Goal: Entertainment & Leisure: Consume media (video, audio)

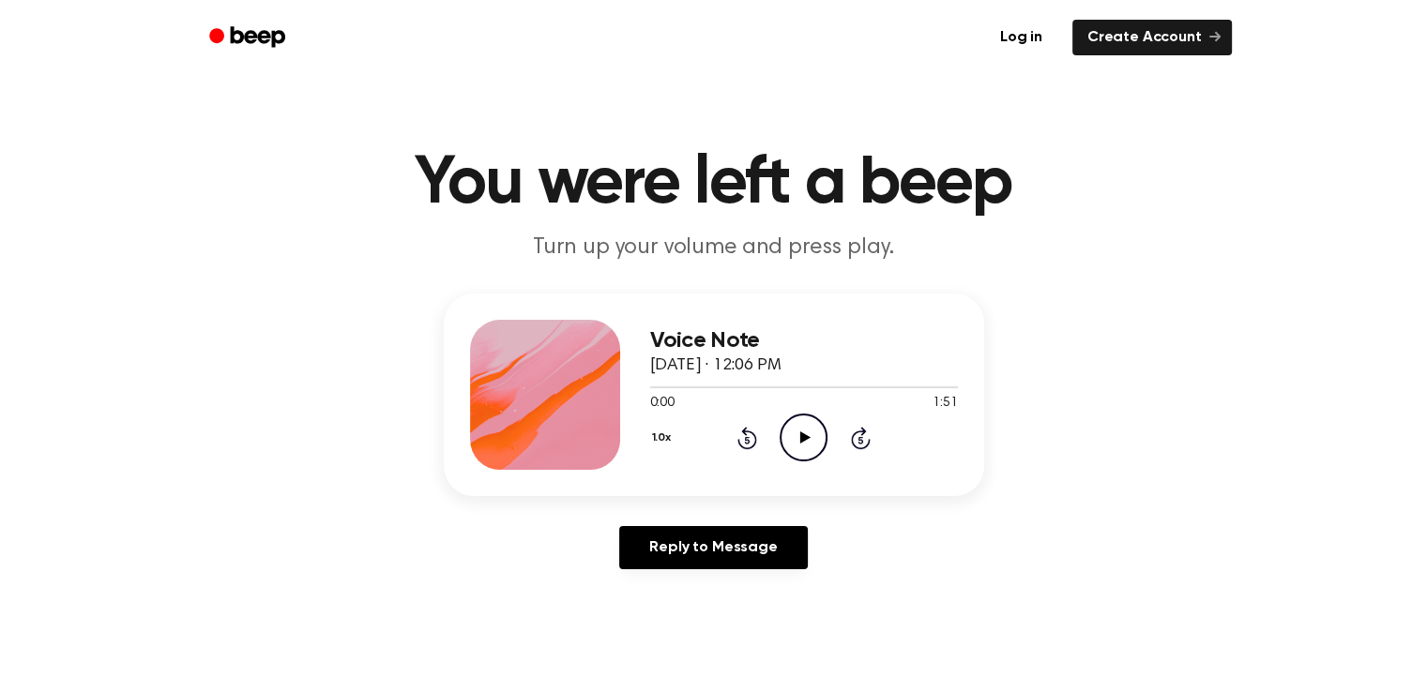
click at [805, 448] on icon "Play Audio" at bounding box center [804, 438] width 48 height 48
click at [785, 435] on icon "Pause Audio" at bounding box center [804, 438] width 48 height 48
click at [800, 442] on icon at bounding box center [805, 438] width 10 height 12
click at [650, 386] on div at bounding box center [804, 386] width 308 height 15
click at [650, 386] on div at bounding box center [804, 387] width 308 height 2
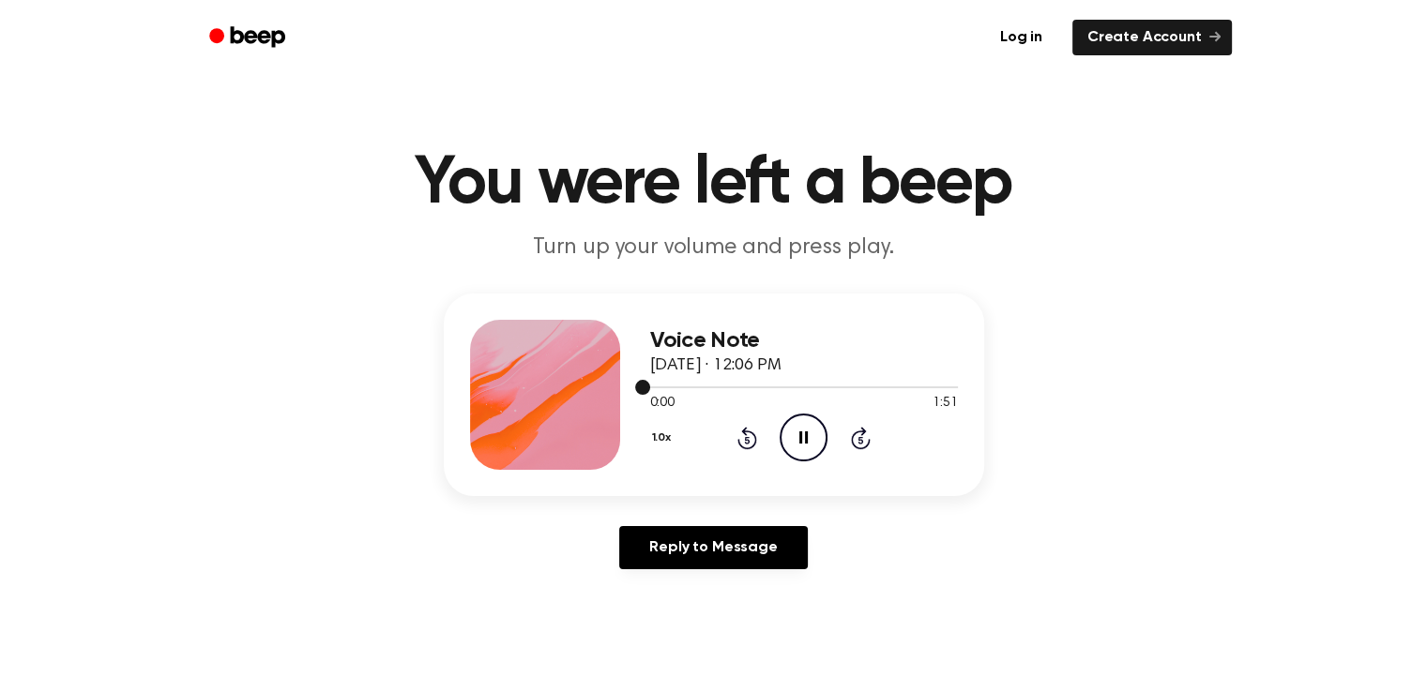
click at [650, 386] on div at bounding box center [804, 387] width 308 height 2
click at [657, 386] on div at bounding box center [804, 387] width 308 height 2
click at [682, 386] on div at bounding box center [804, 387] width 308 height 2
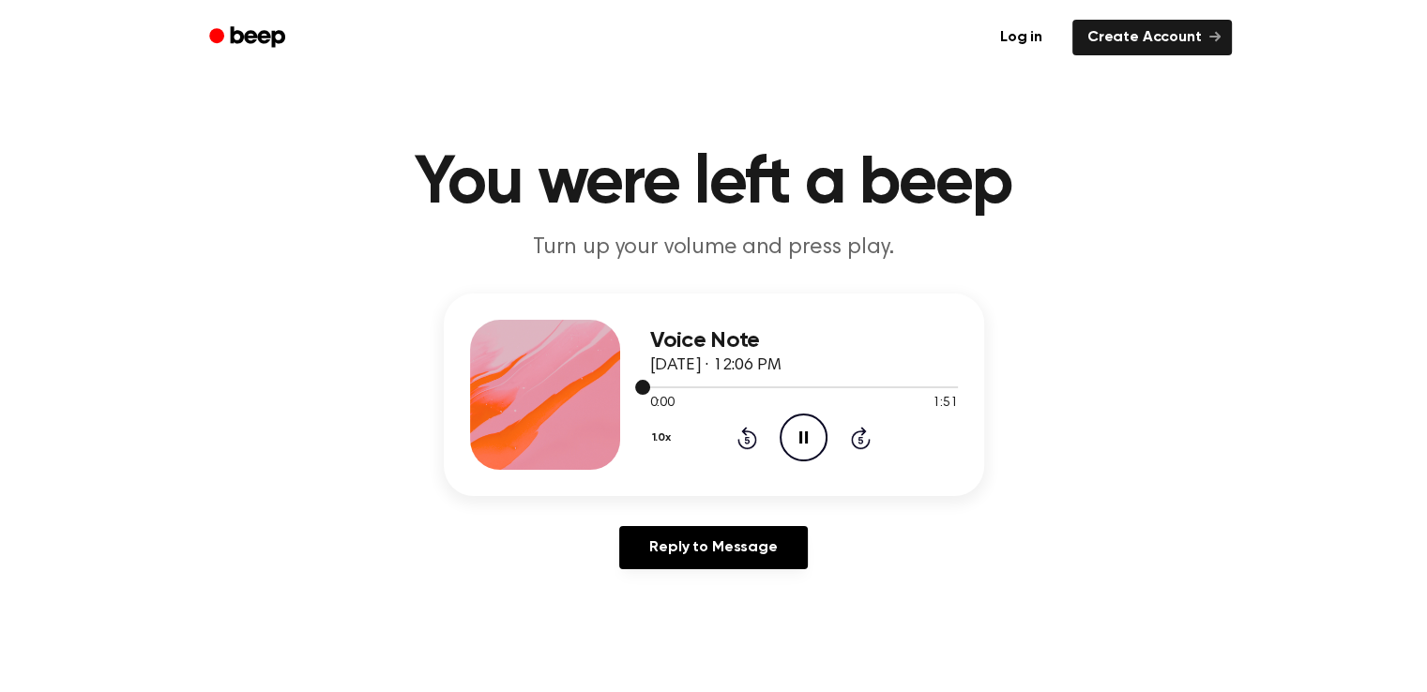
click at [682, 386] on div at bounding box center [804, 387] width 308 height 2
click at [857, 435] on icon "Skip 5 seconds" at bounding box center [860, 438] width 21 height 24
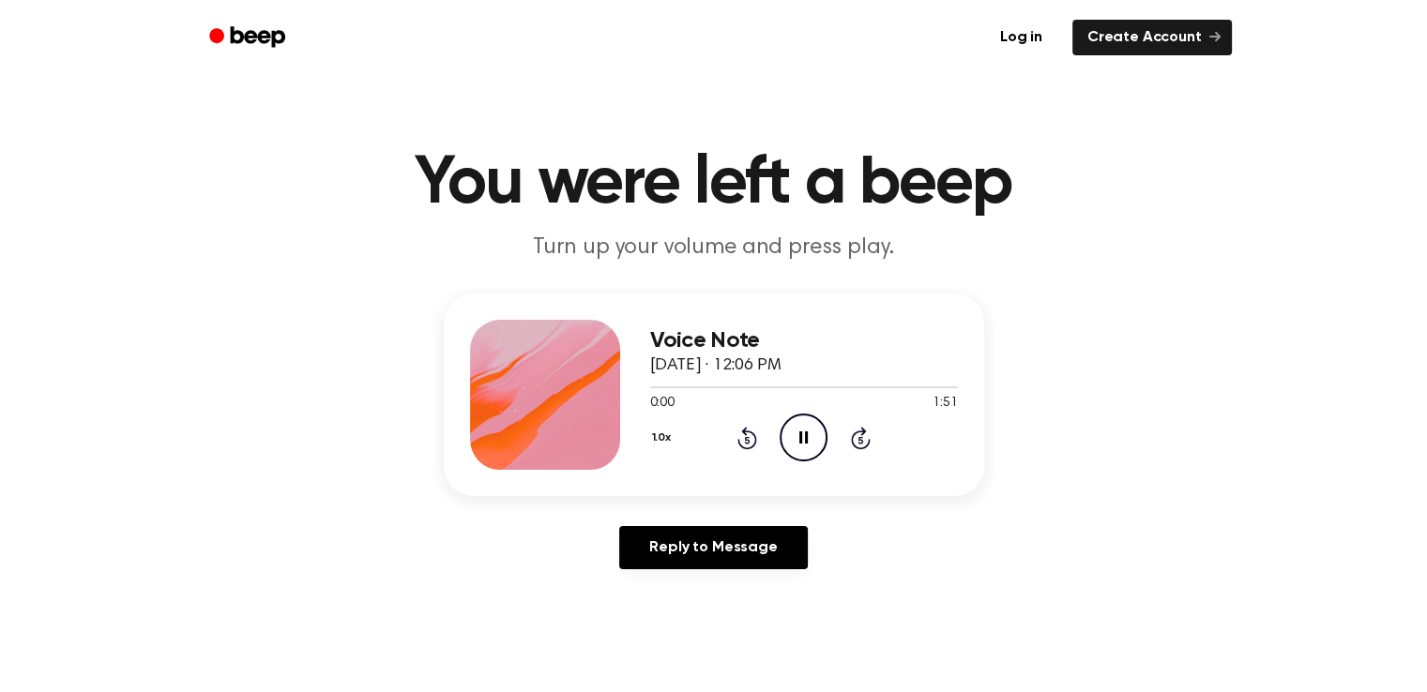
click at [743, 444] on icon "Rewind 5 seconds" at bounding box center [746, 438] width 21 height 24
click at [799, 436] on icon "Play Audio" at bounding box center [804, 438] width 48 height 48
click at [807, 457] on icon "Pause Audio" at bounding box center [804, 438] width 48 height 48
click at [653, 386] on div at bounding box center [663, 387] width 26 height 2
click at [809, 435] on icon "Play Audio" at bounding box center [804, 438] width 48 height 48
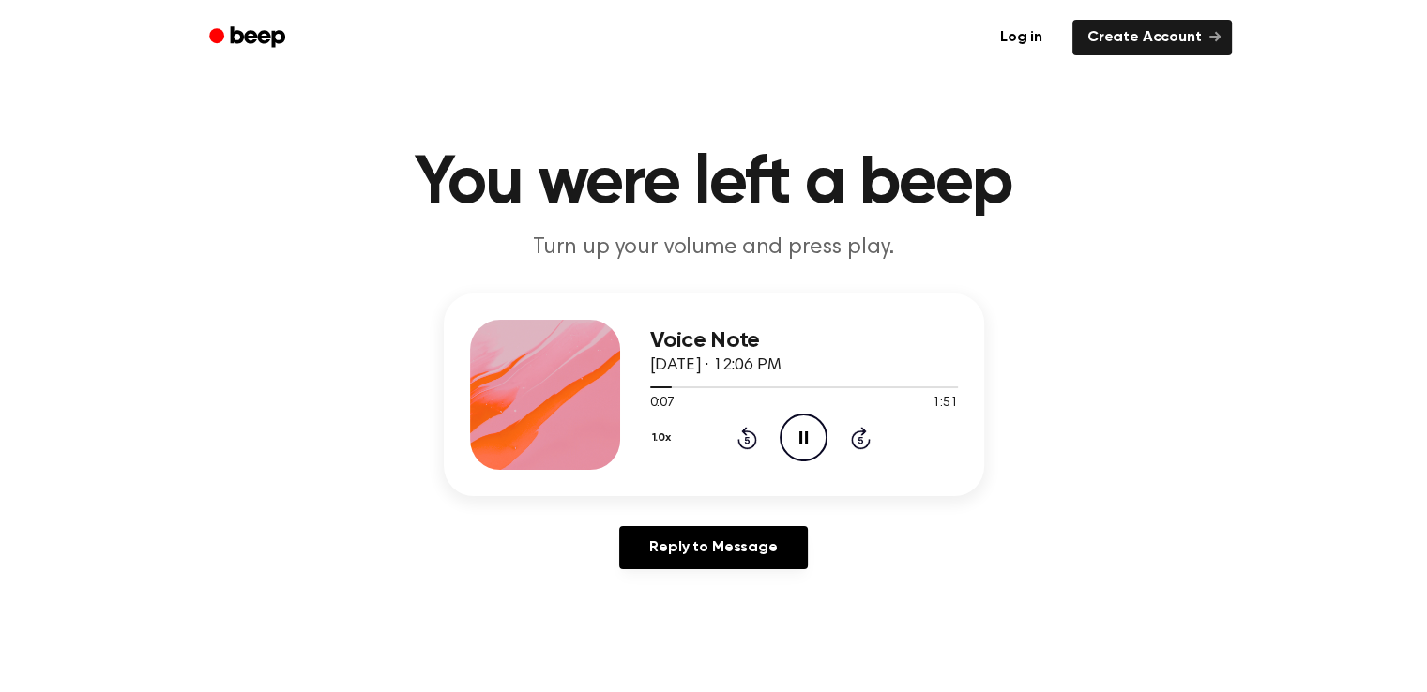
click at [809, 435] on icon "Pause Audio" at bounding box center [804, 438] width 48 height 48
click at [810, 448] on icon "Play Audio" at bounding box center [804, 438] width 48 height 48
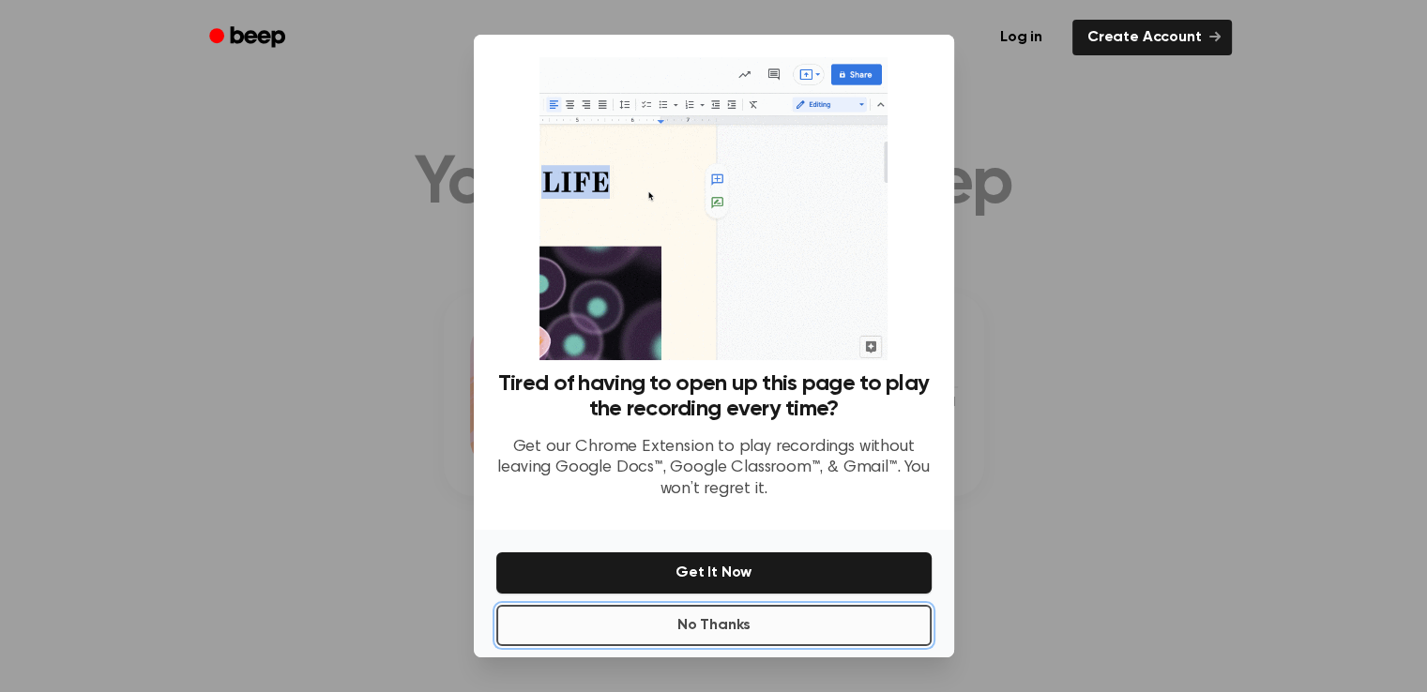
click at [743, 626] on button "No Thanks" at bounding box center [713, 625] width 435 height 41
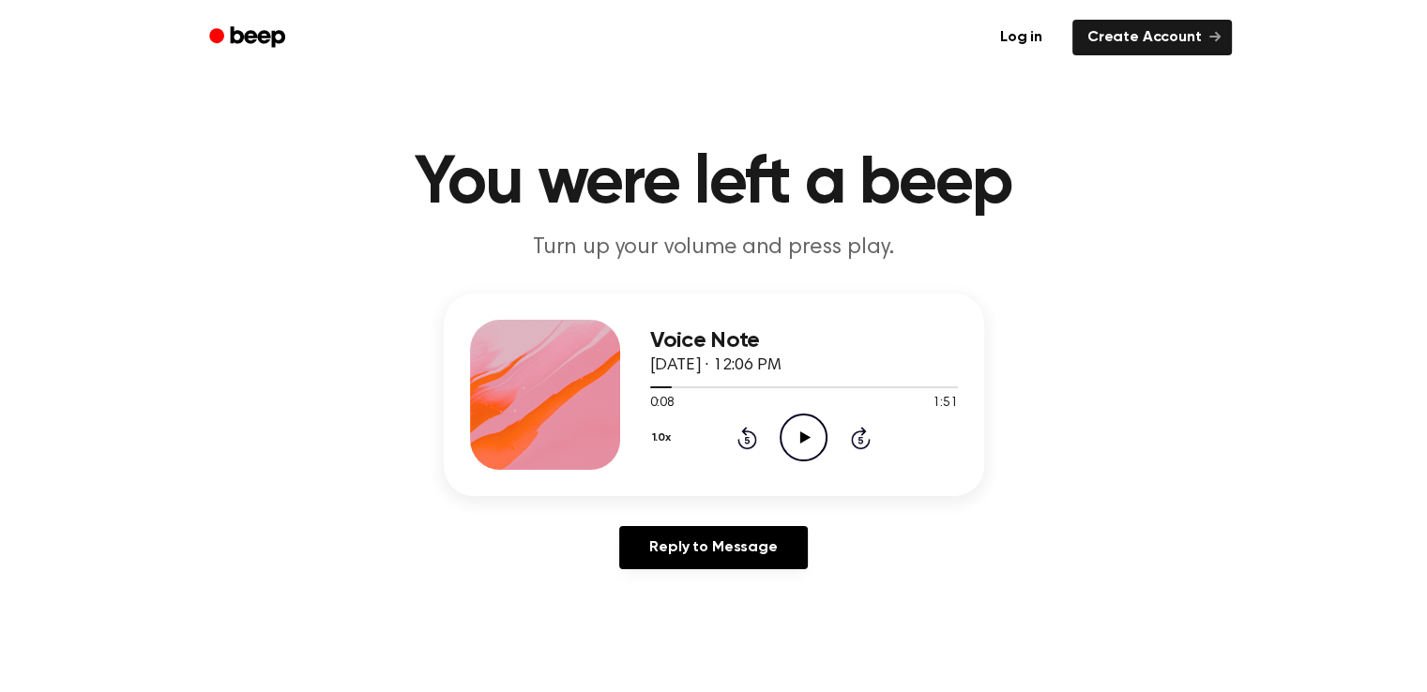
click at [810, 436] on icon "Play Audio" at bounding box center [804, 438] width 48 height 48
click at [660, 382] on div at bounding box center [804, 386] width 308 height 15
click at [811, 444] on icon "Pause Audio" at bounding box center [804, 438] width 48 height 48
click at [808, 451] on icon "Play Audio" at bounding box center [804, 438] width 48 height 48
click at [808, 451] on icon "Pause Audio" at bounding box center [804, 438] width 48 height 48
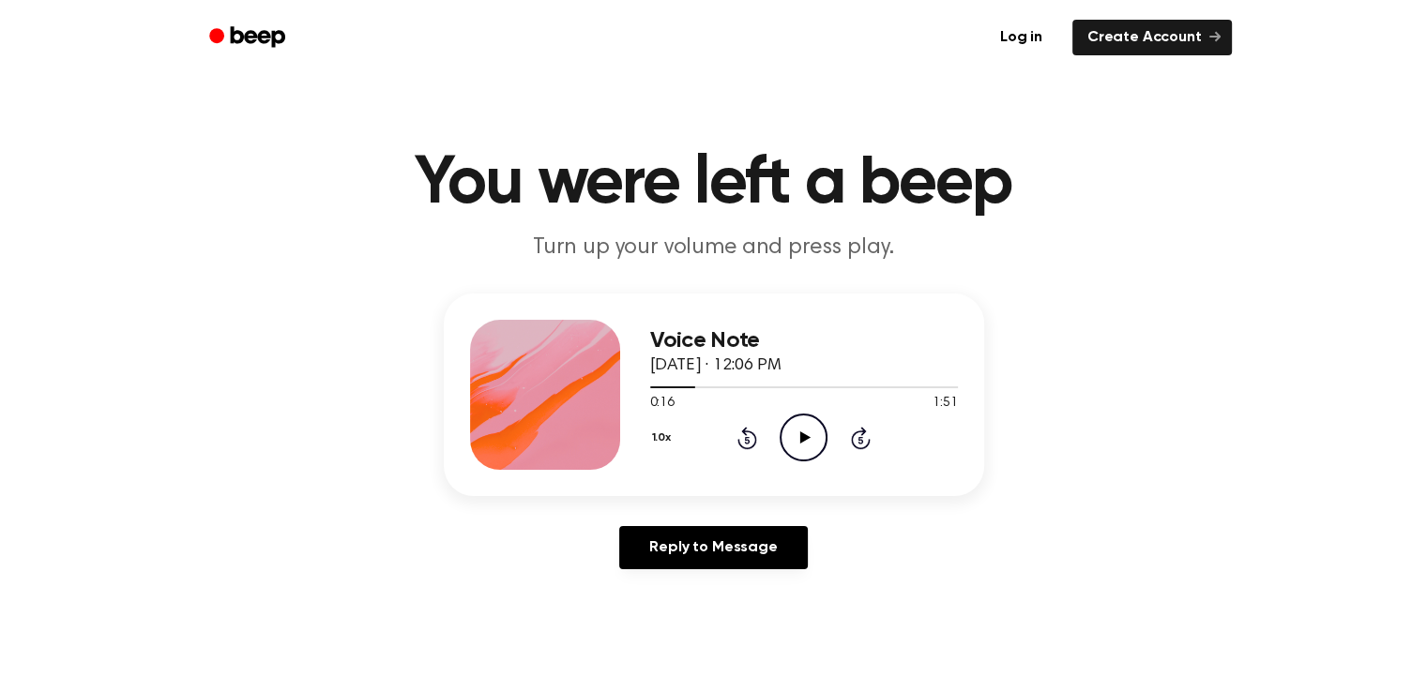
click at [799, 447] on icon "Play Audio" at bounding box center [804, 438] width 48 height 48
click at [799, 447] on icon "Pause Audio" at bounding box center [804, 438] width 48 height 48
click at [805, 435] on icon at bounding box center [805, 438] width 10 height 12
click at [788, 428] on icon "Pause Audio" at bounding box center [804, 438] width 48 height 48
click at [788, 428] on icon "Play Audio" at bounding box center [804, 438] width 48 height 48
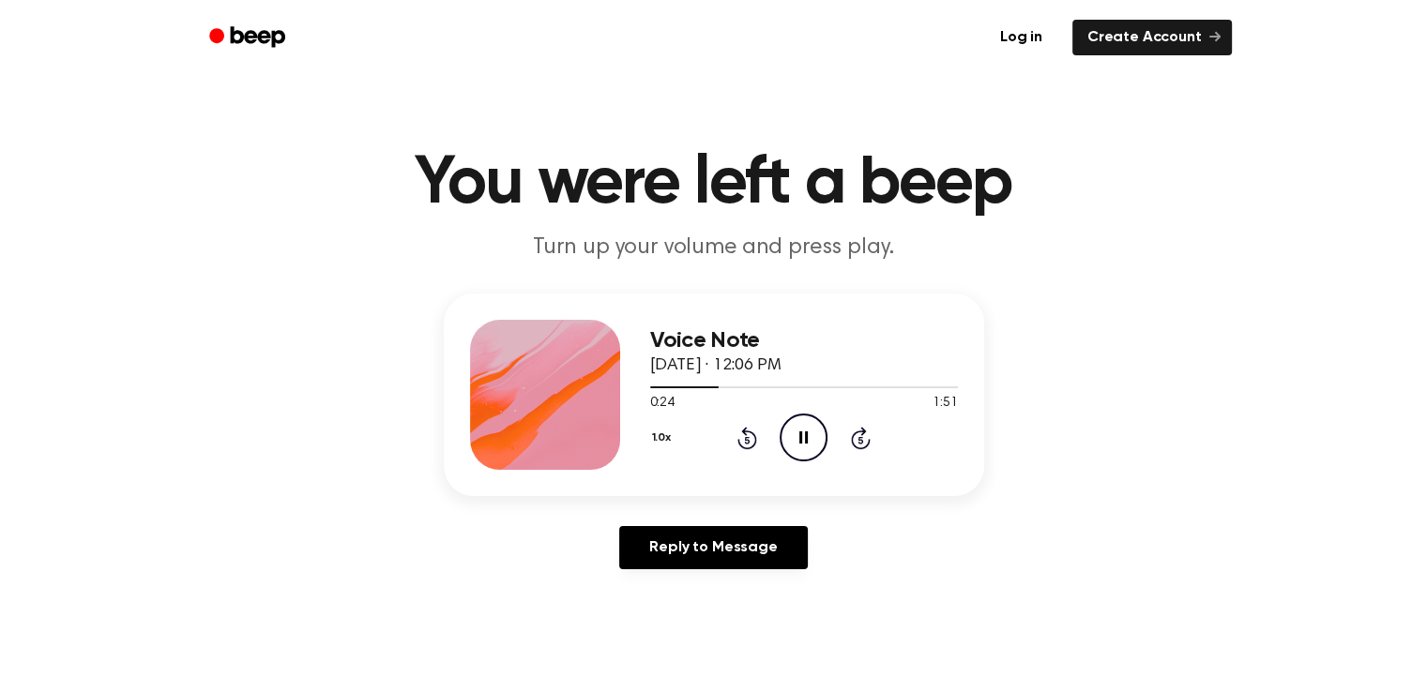
click at [811, 433] on icon "Pause Audio" at bounding box center [804, 438] width 48 height 48
click at [691, 386] on div at bounding box center [684, 387] width 69 height 2
click at [801, 447] on icon "Play Audio" at bounding box center [804, 438] width 48 height 48
click at [732, 384] on div at bounding box center [804, 386] width 308 height 15
drag, startPoint x: 732, startPoint y: 387, endPoint x: 721, endPoint y: 387, distance: 10.3
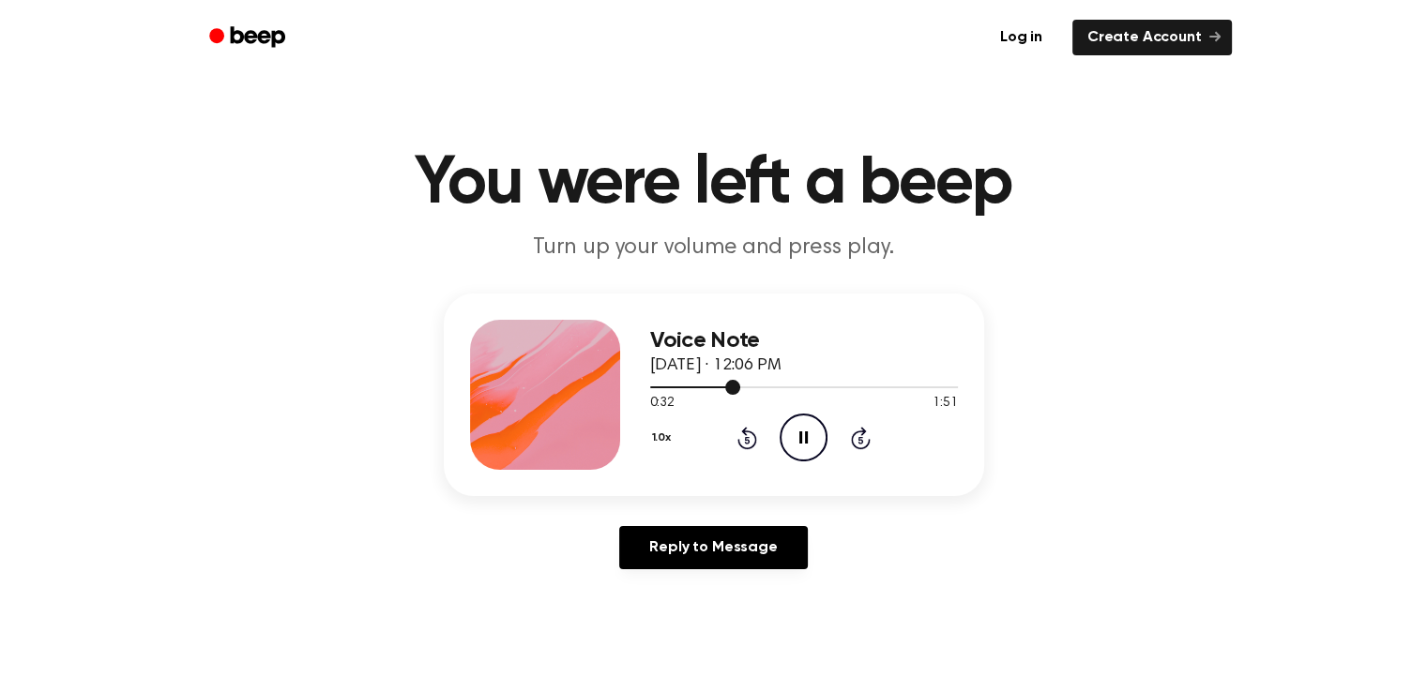
click at [721, 387] on div at bounding box center [695, 387] width 91 height 2
click at [715, 387] on span at bounding box center [718, 387] width 15 height 15
click at [708, 387] on div at bounding box center [804, 386] width 308 height 15
click at [705, 387] on div at bounding box center [804, 386] width 308 height 15
click at [739, 386] on div at bounding box center [715, 387] width 131 height 2
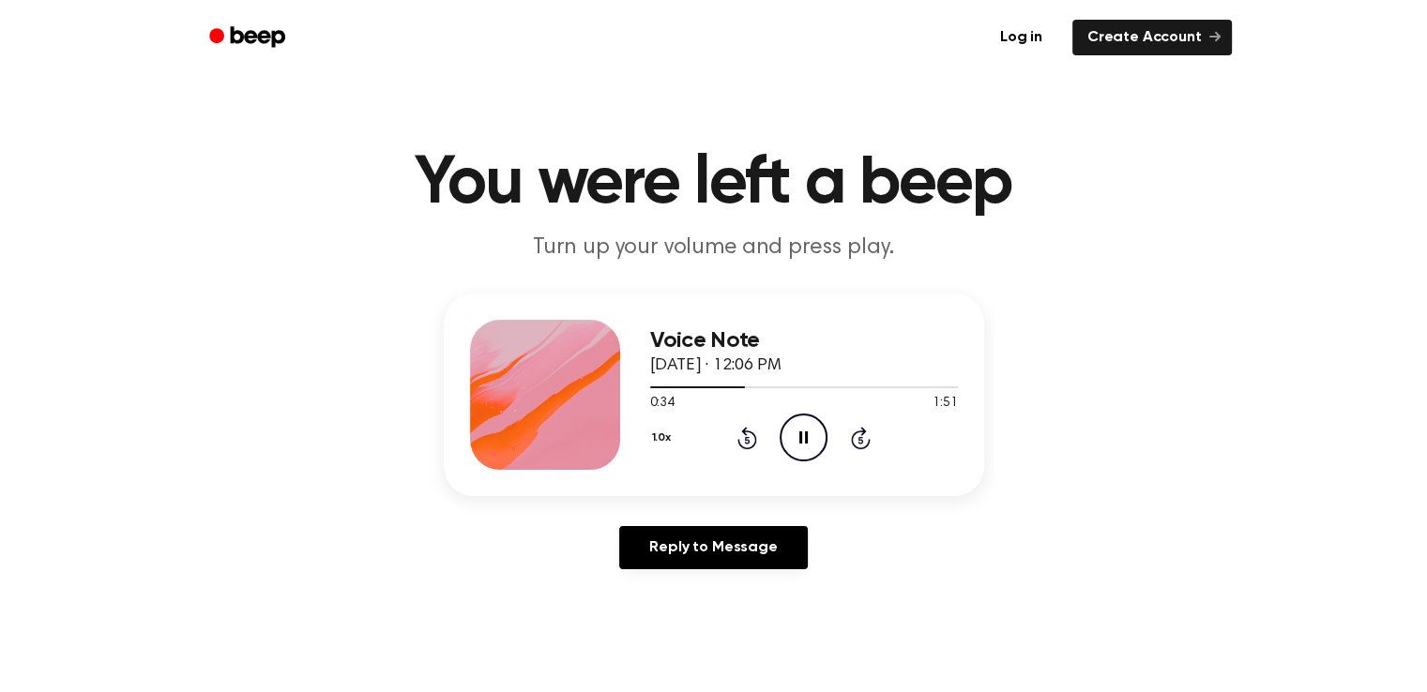
click at [799, 450] on icon "Pause Audio" at bounding box center [804, 438] width 48 height 48
click at [705, 387] on div at bounding box center [698, 387] width 97 height 2
click at [685, 387] on div at bounding box center [678, 387] width 56 height 2
click at [795, 449] on icon "Play Audio" at bounding box center [804, 438] width 48 height 48
